Goal: Download file/media

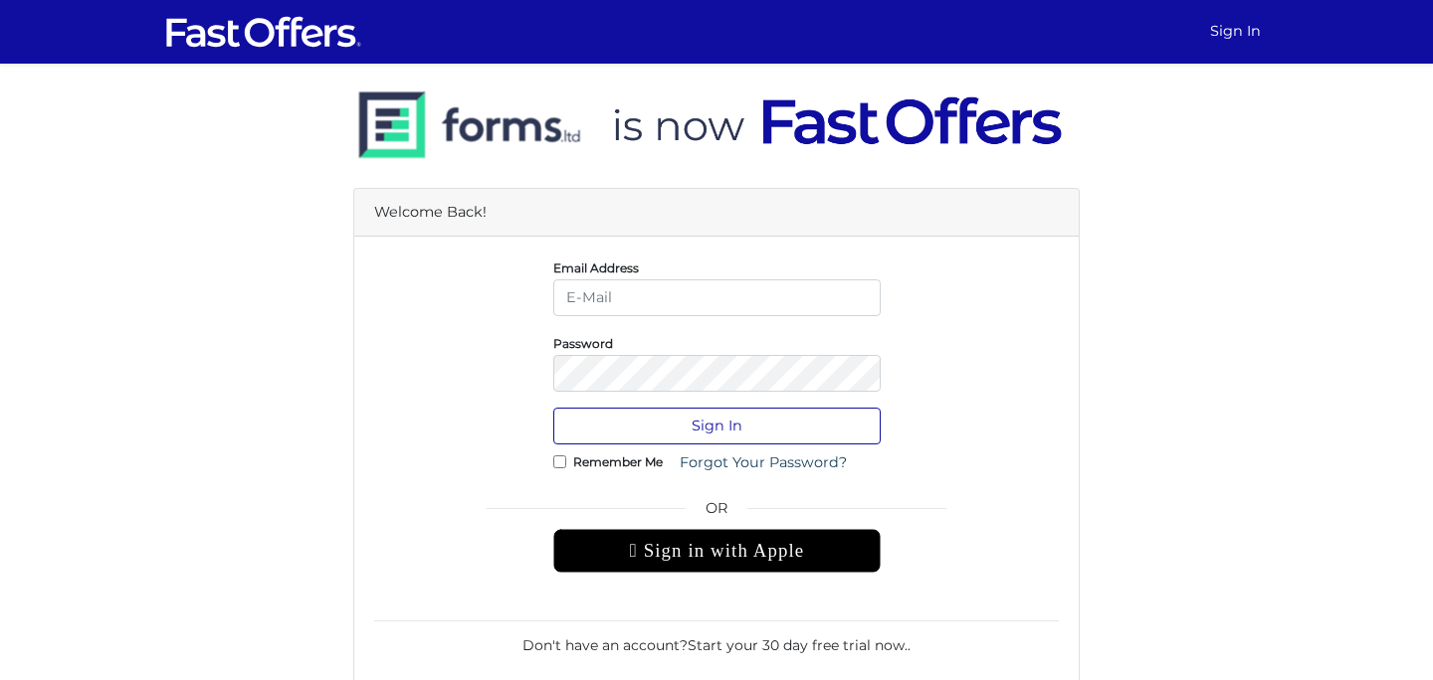
type input "dulith@strata.ca"
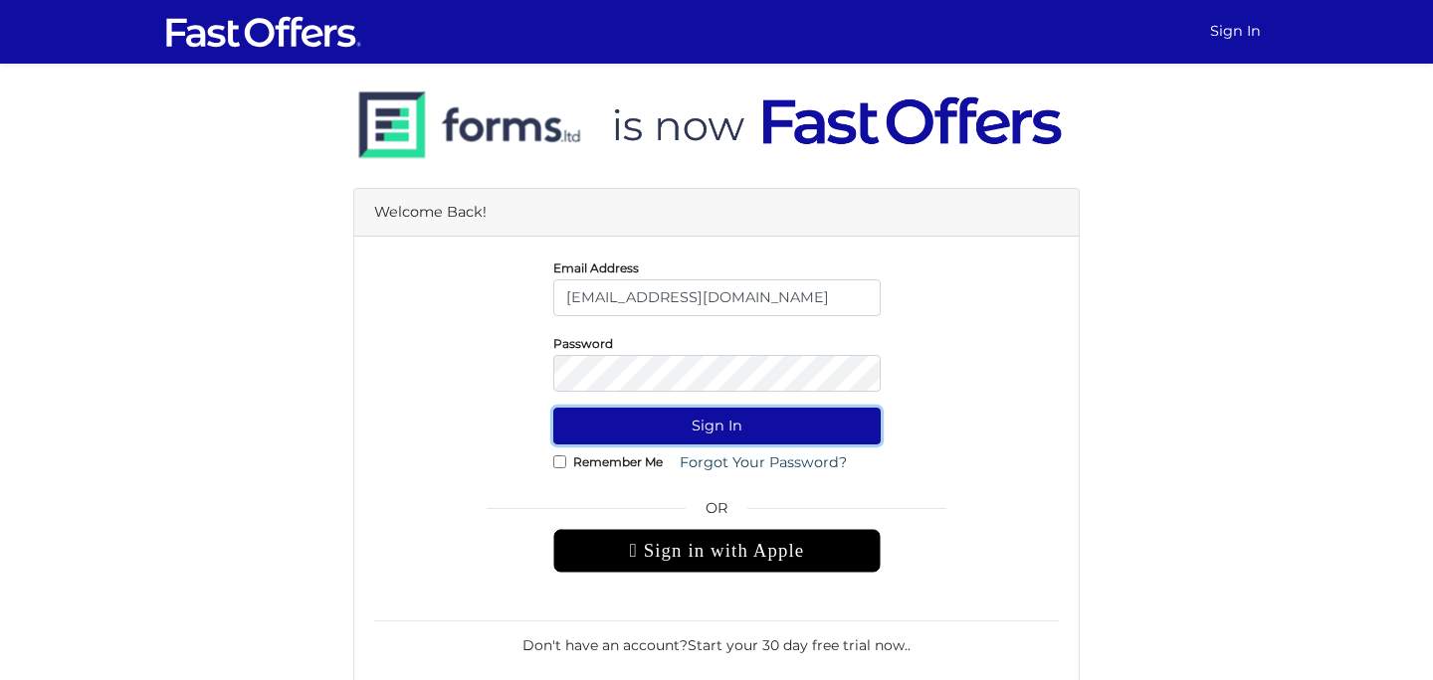
click at [709, 423] on button "Sign In" at bounding box center [716, 426] width 327 height 37
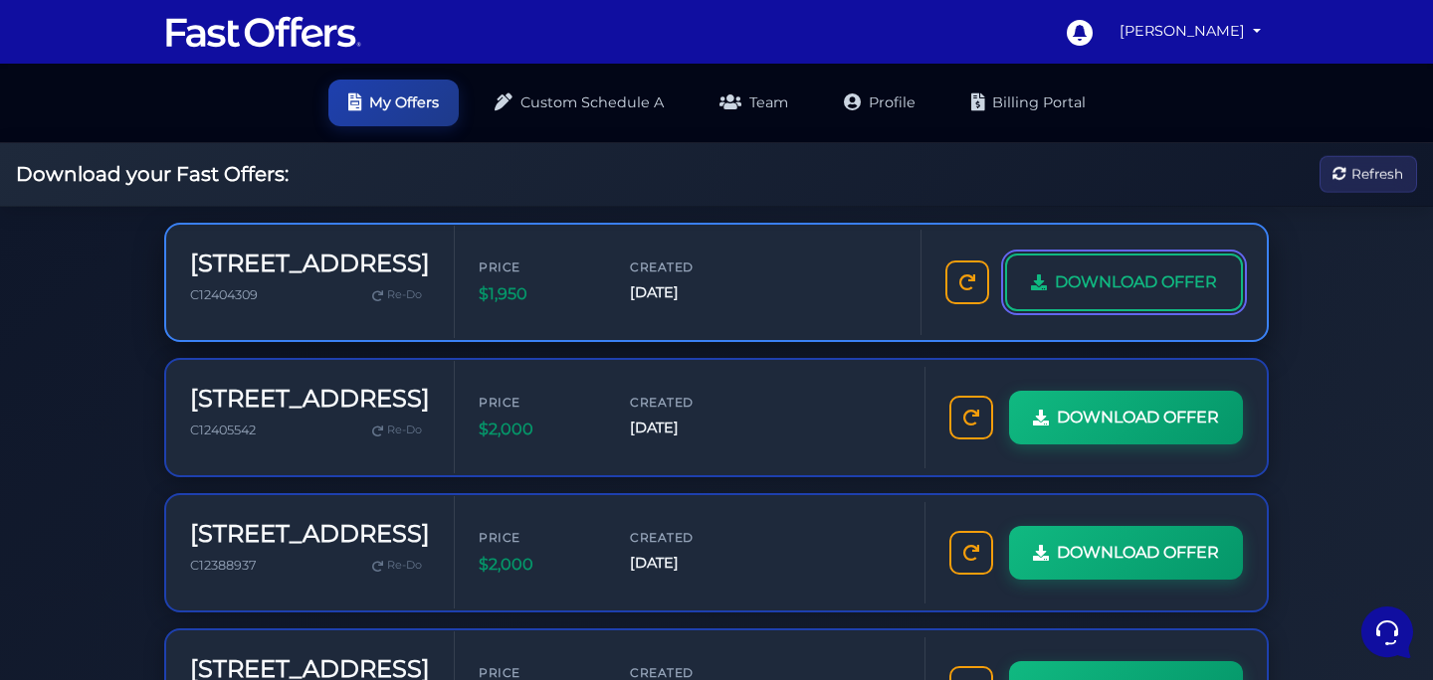
click at [1099, 281] on span "DOWNLOAD OFFER" at bounding box center [1136, 283] width 162 height 26
